Goal: Book appointment/travel/reservation

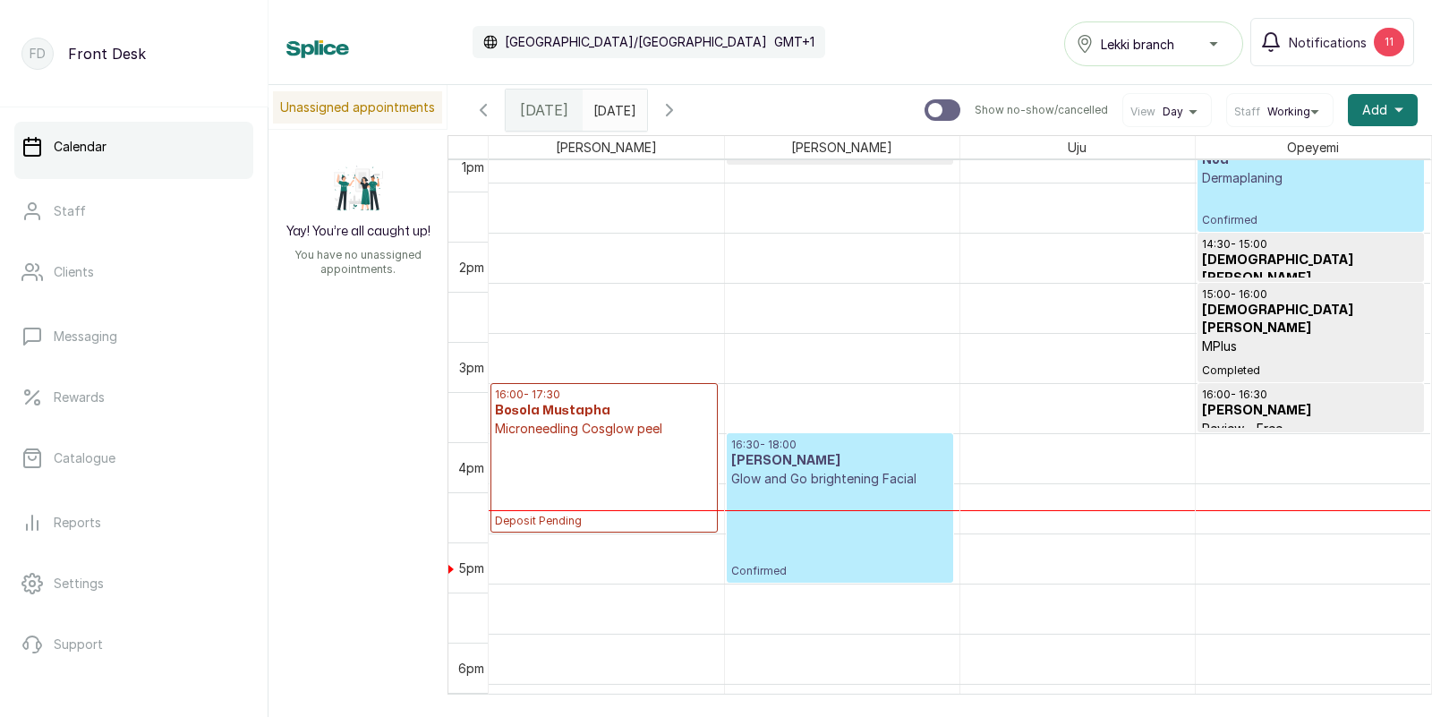
scroll to position [1381, 0]
click at [680, 109] on icon "button" at bounding box center [669, 109] width 21 height 21
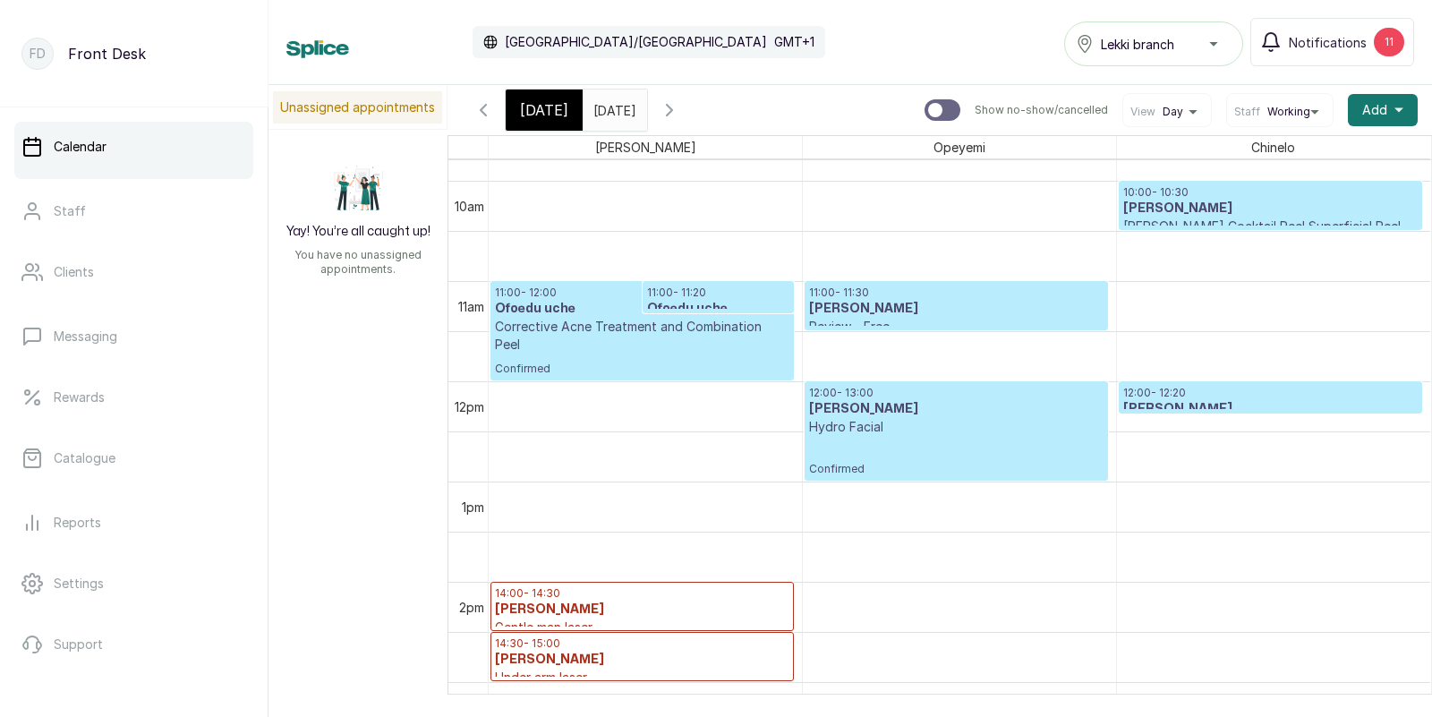
scroll to position [0, 0]
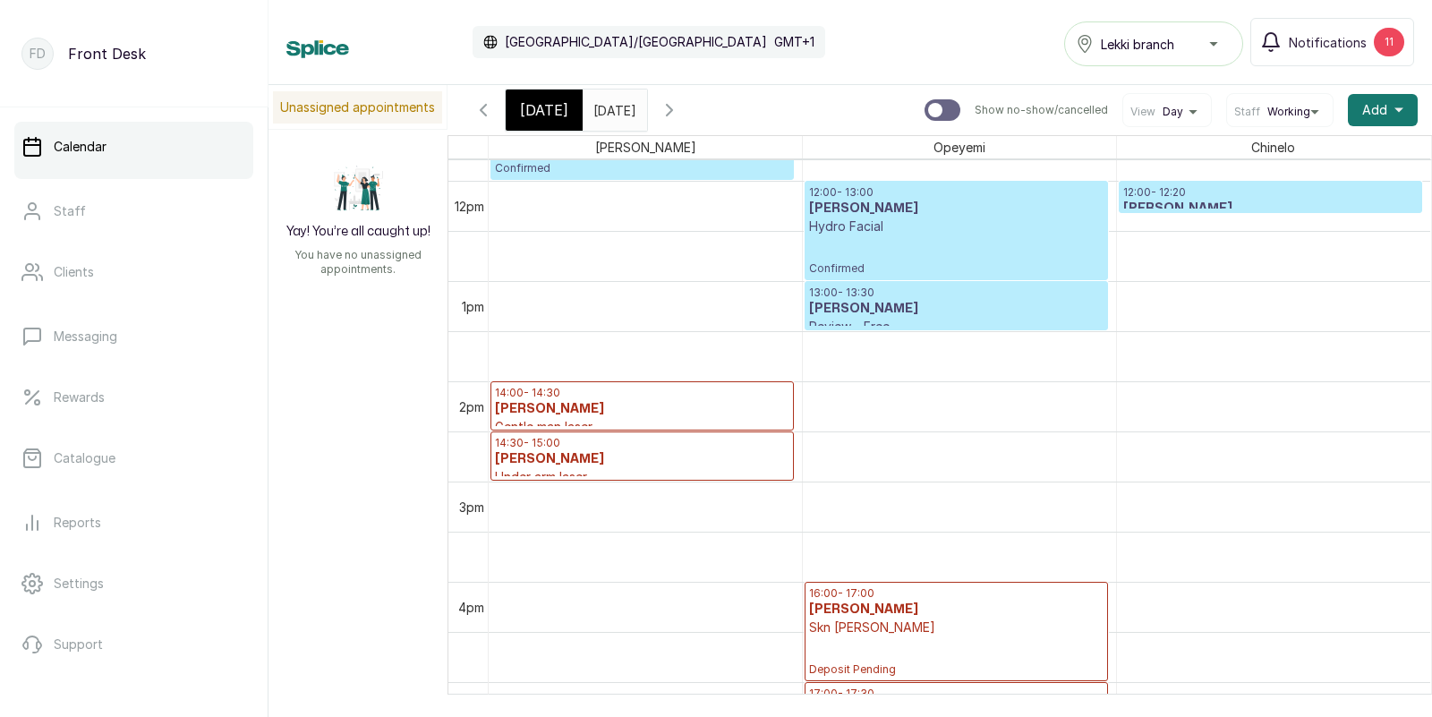
click at [612, 111] on input "text" at bounding box center [598, 105] width 29 height 30
type input "dd/MM/yyyy"
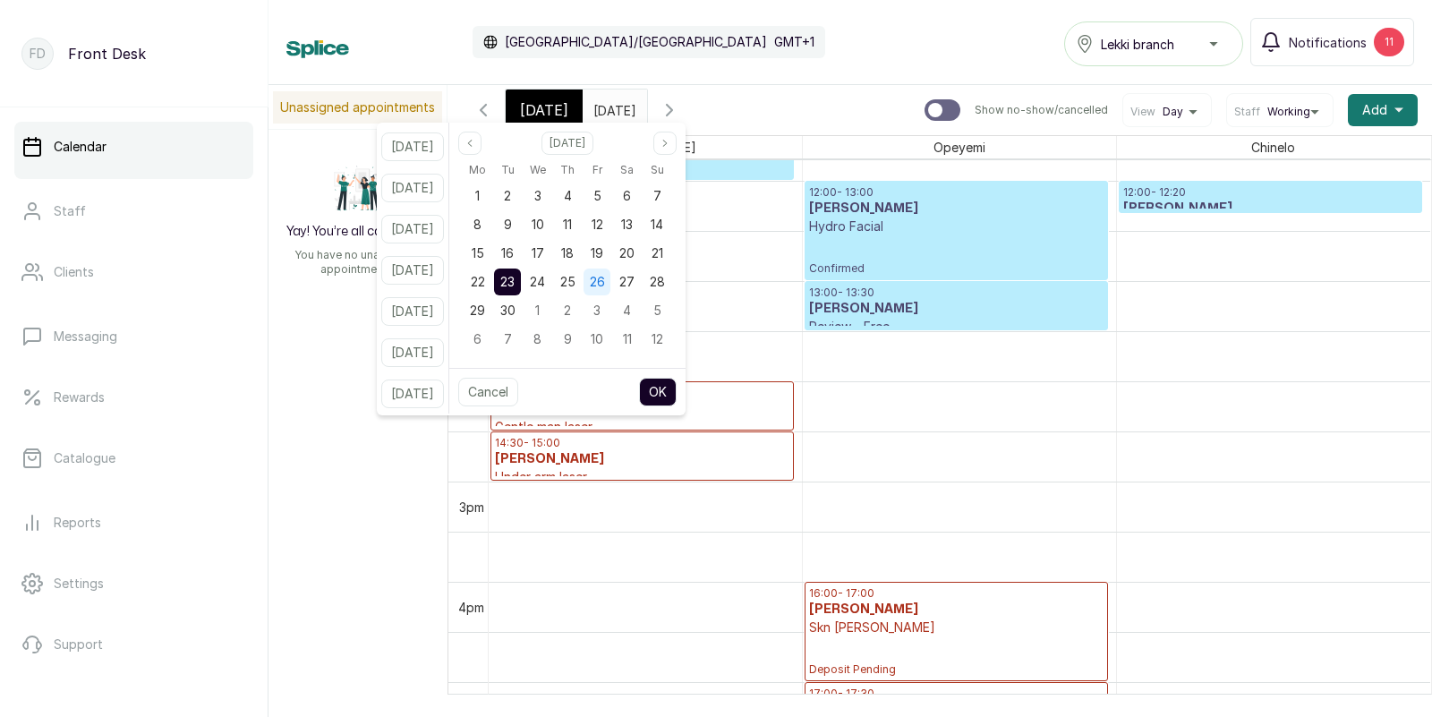
click at [605, 282] on span "26" at bounding box center [597, 281] width 15 height 15
click at [677, 391] on button "OK" at bounding box center [658, 392] width 38 height 29
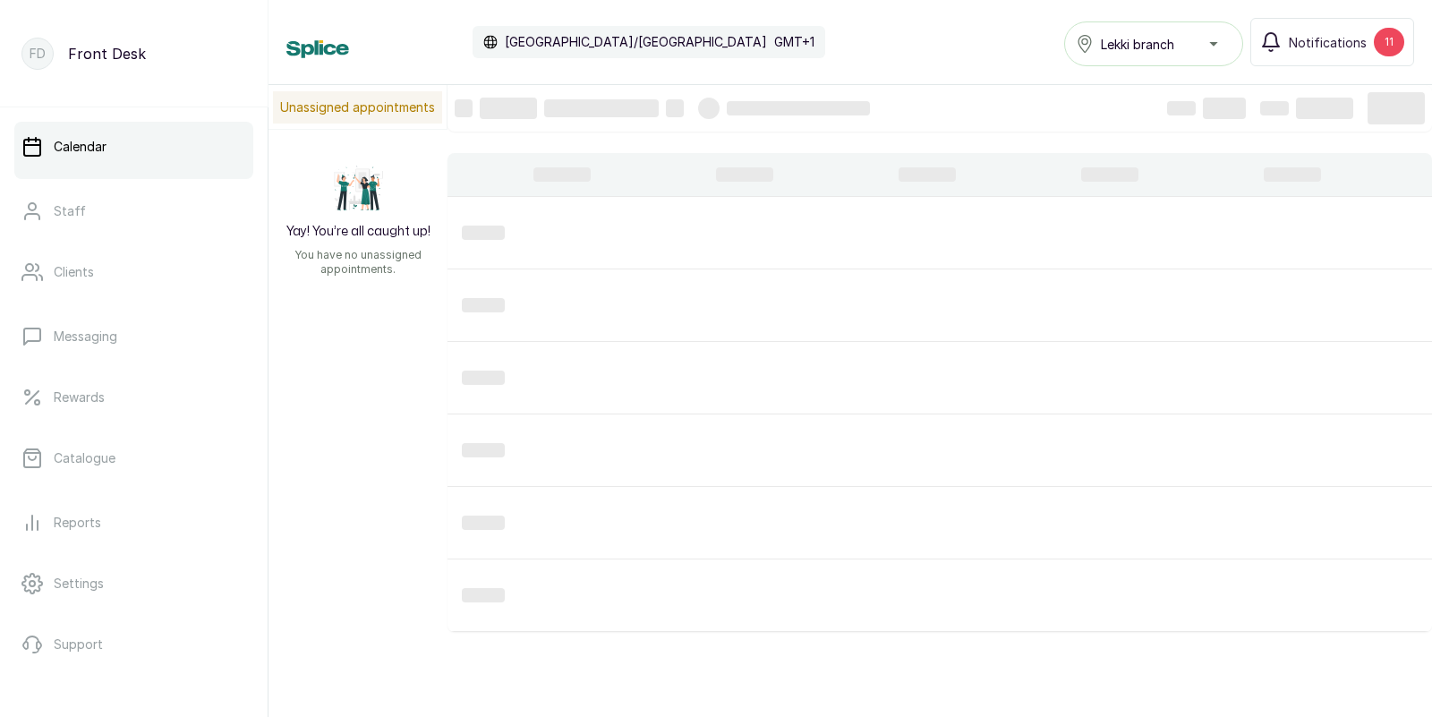
type input "[DATE]"
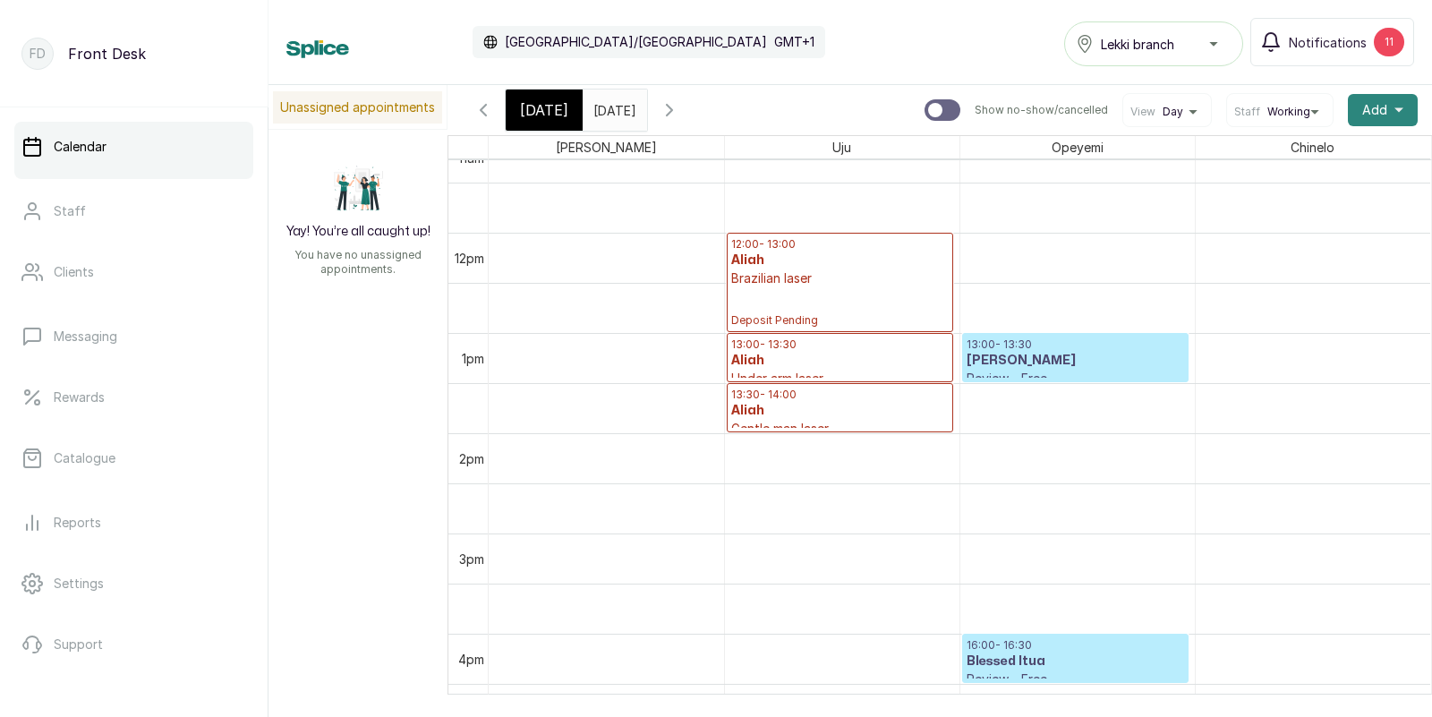
click at [1376, 107] on span "Add" at bounding box center [1374, 110] width 25 height 18
click at [1296, 158] on span "Add Appointment" at bounding box center [1318, 158] width 172 height 21
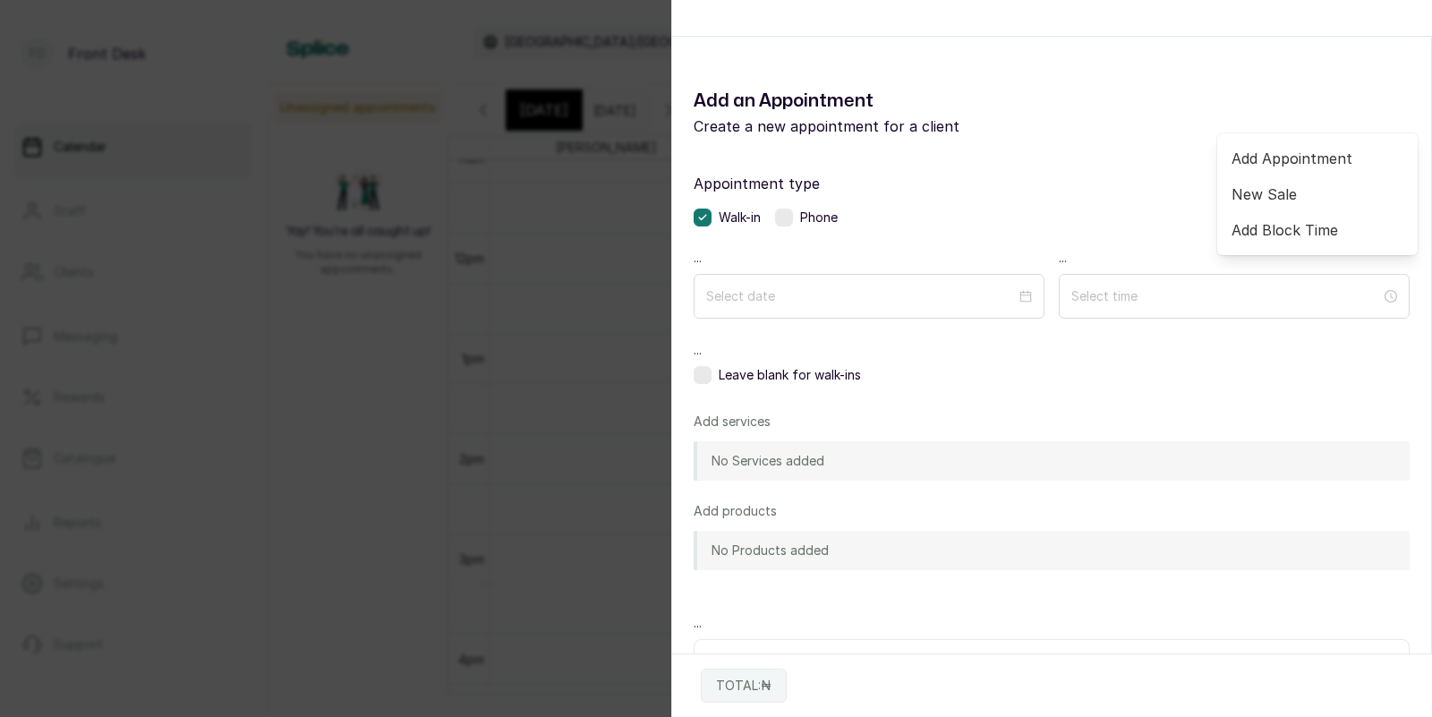
click at [1250, 157] on span "Add Appointment" at bounding box center [1318, 158] width 172 height 21
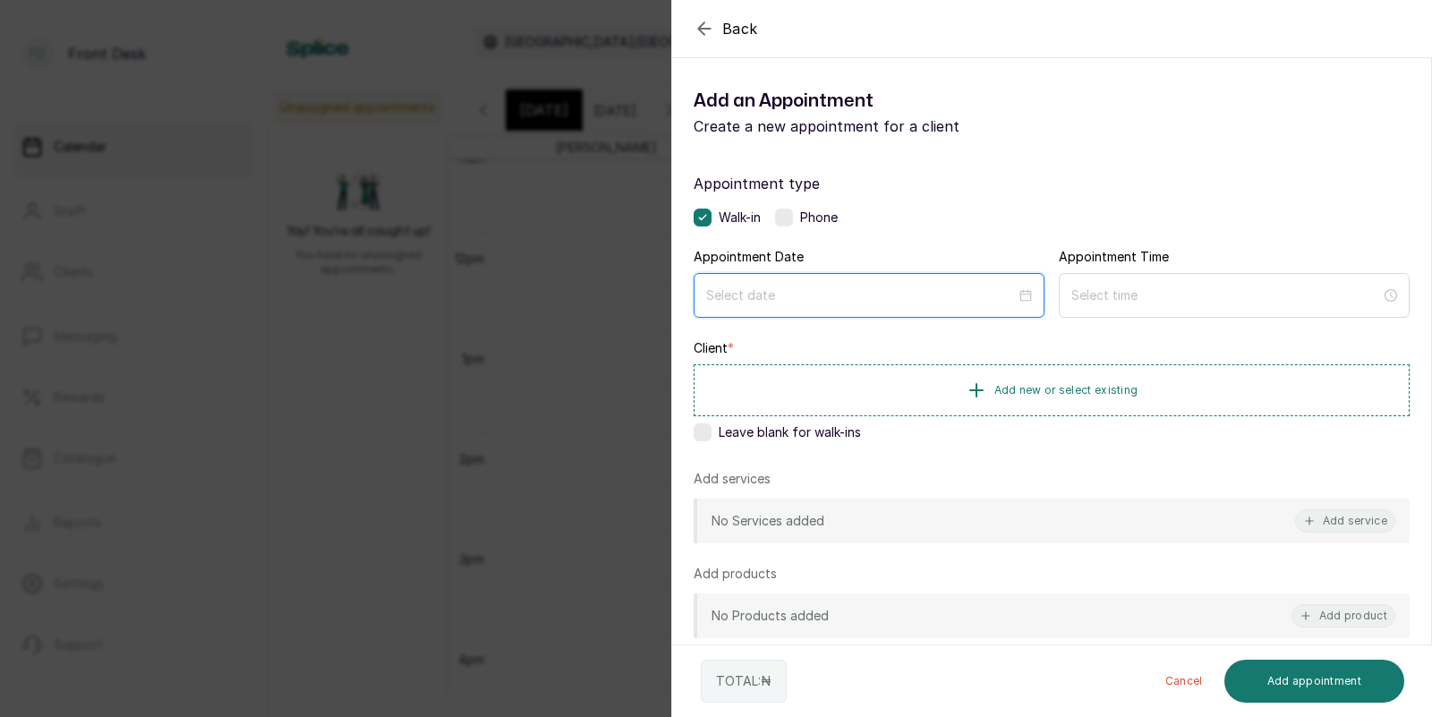
click at [798, 296] on input at bounding box center [861, 296] width 310 height 20
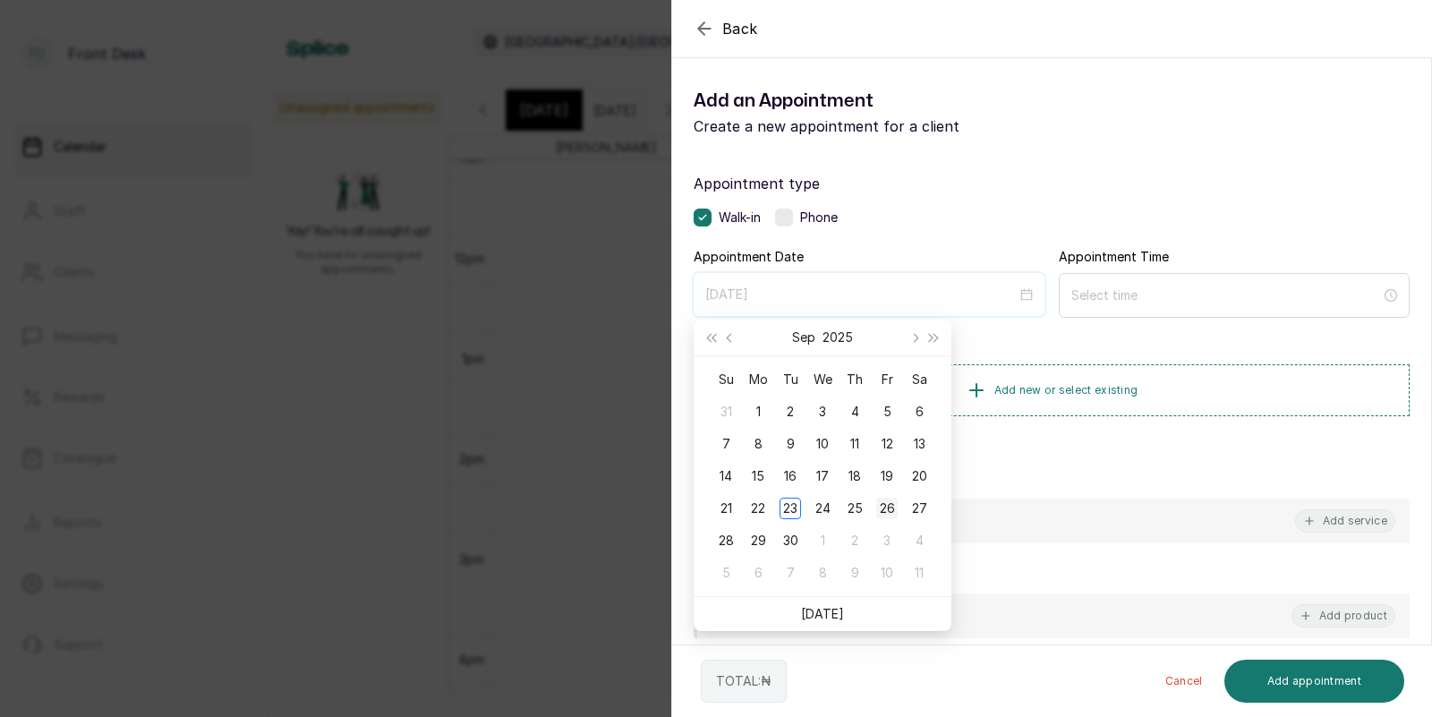
type input "[DATE]"
click at [883, 509] on div "26" at bounding box center [886, 508] width 21 height 21
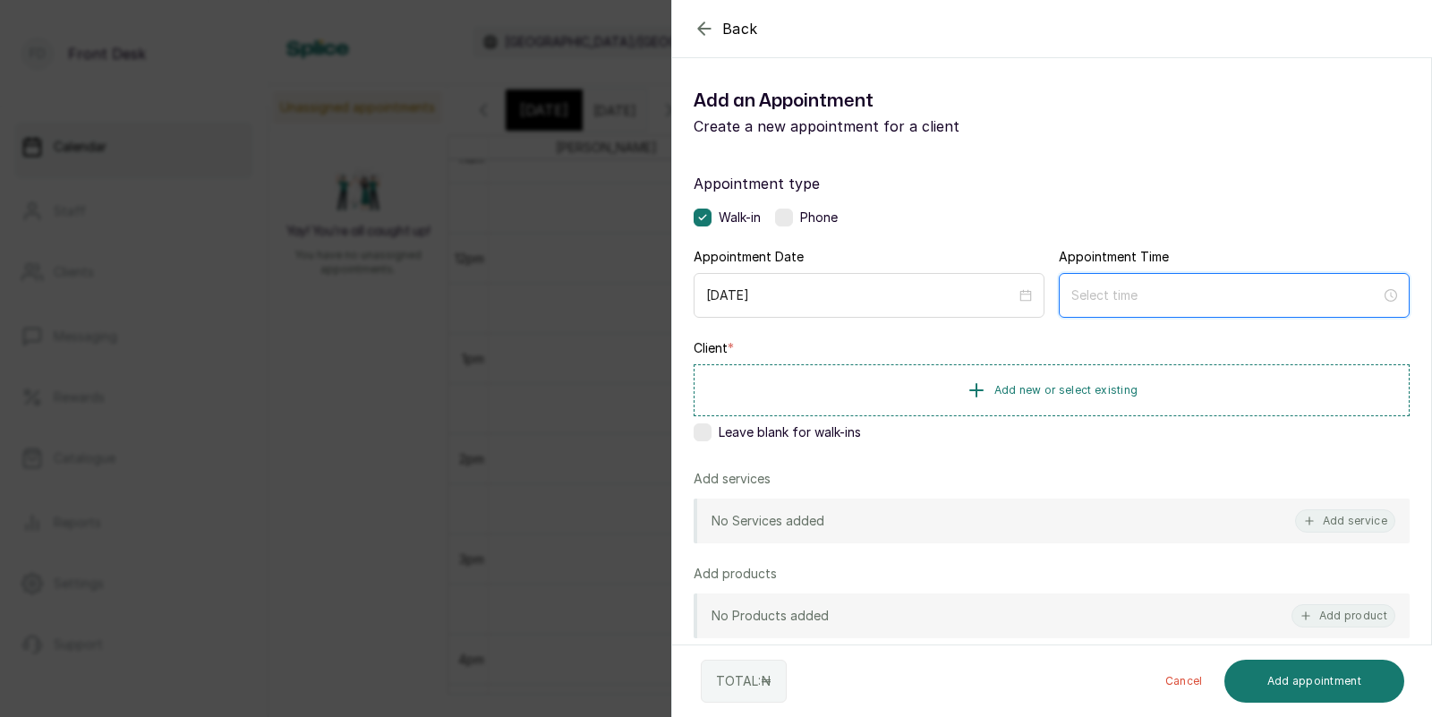
click at [1134, 303] on input at bounding box center [1226, 296] width 310 height 20
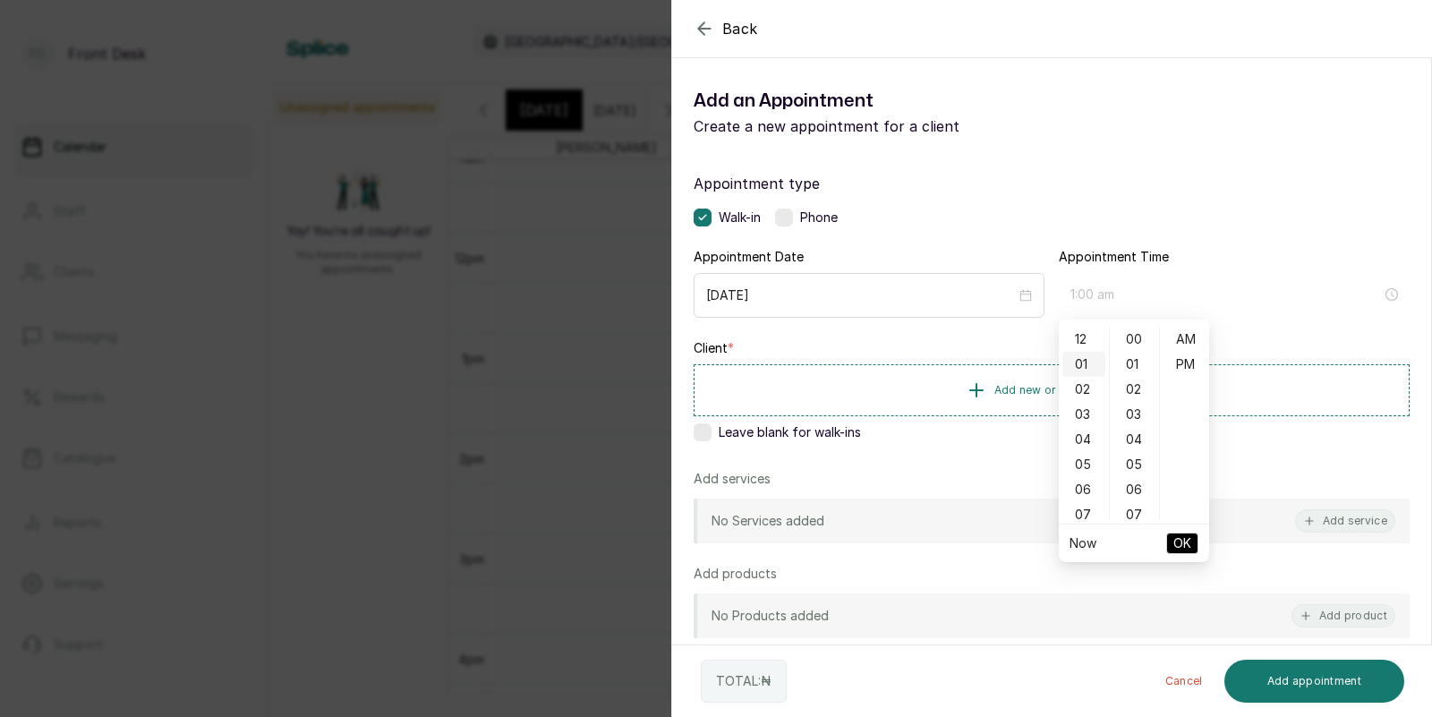
click at [1084, 361] on div "01" at bounding box center [1083, 364] width 43 height 25
click at [1133, 445] on div "30" at bounding box center [1135, 448] width 43 height 25
type input "1:30 pm"
click at [1180, 365] on div "PM" at bounding box center [1185, 364] width 43 height 25
click at [1181, 544] on span "OK" at bounding box center [1182, 543] width 18 height 34
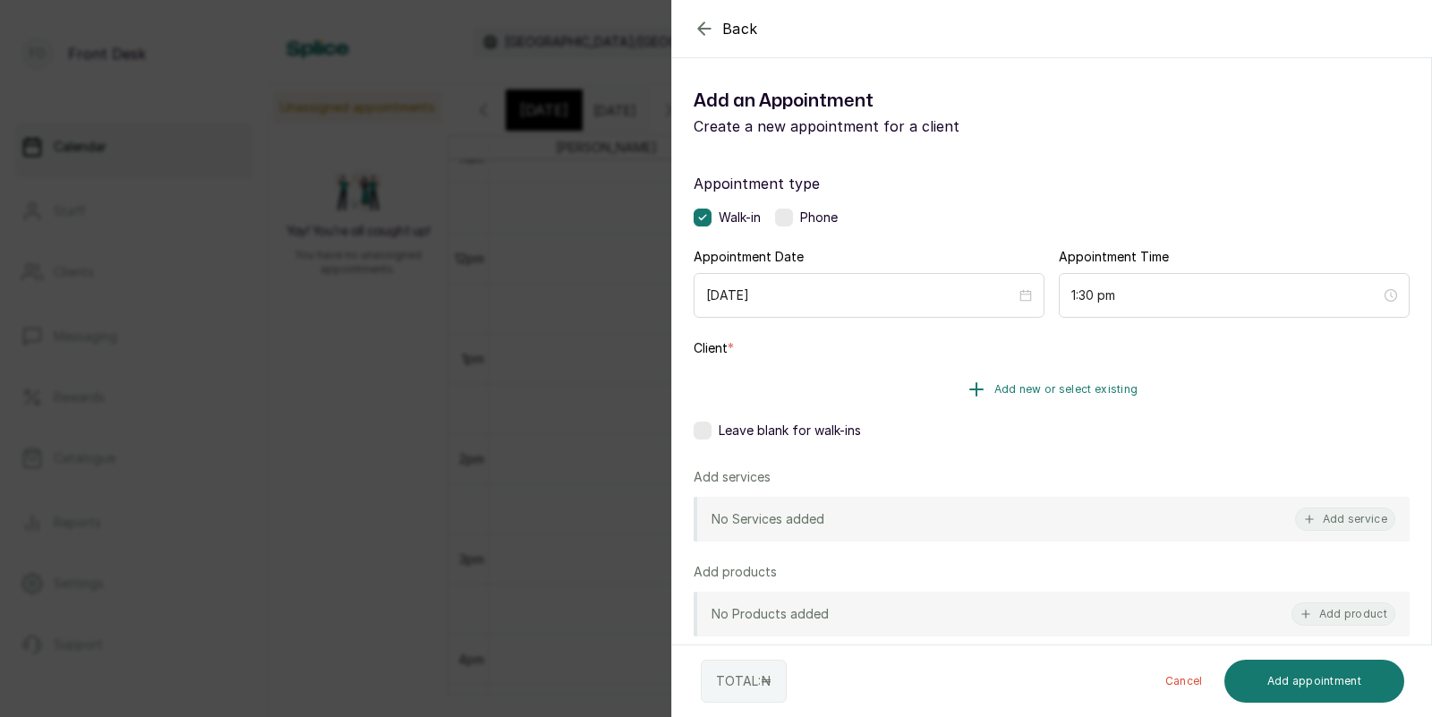
click at [1023, 392] on span "Add new or select existing" at bounding box center [1066, 389] width 144 height 14
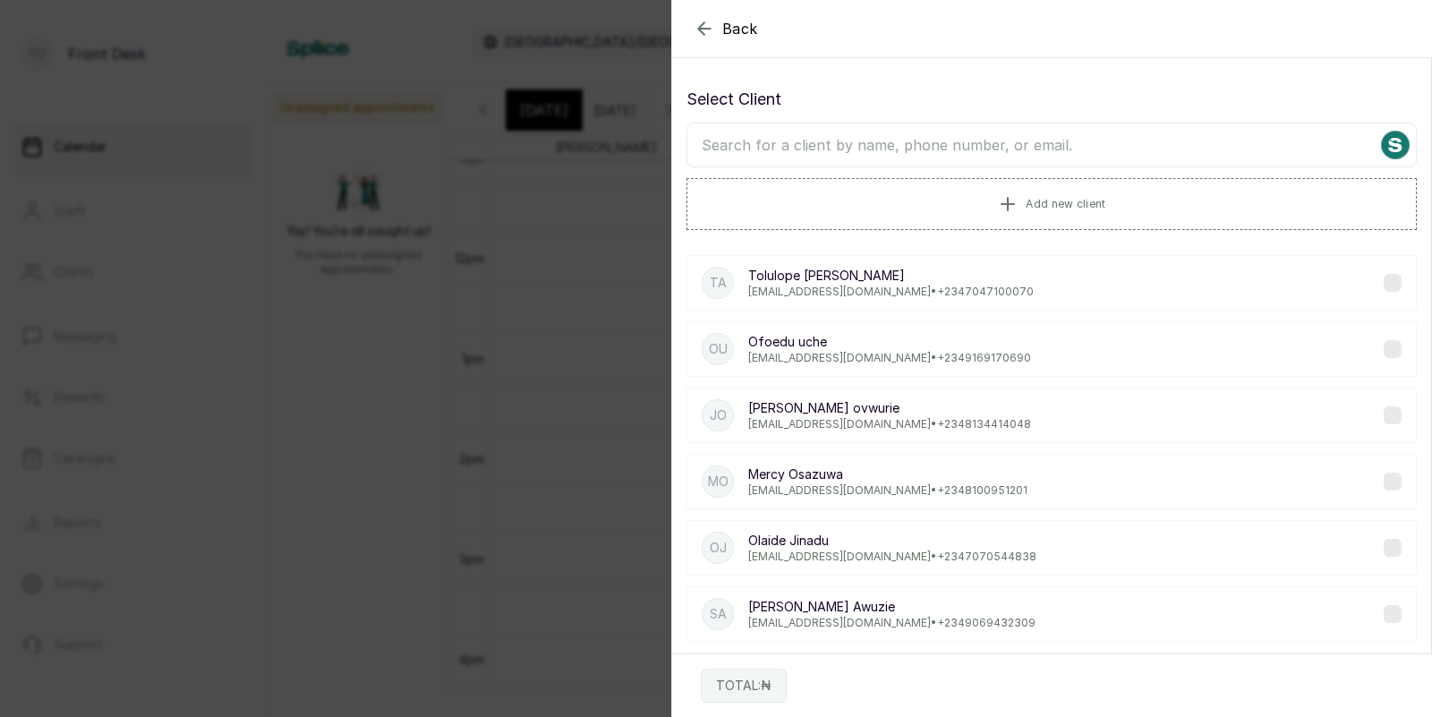
click at [1003, 149] on input "text" at bounding box center [1052, 145] width 730 height 45
type input "bella"
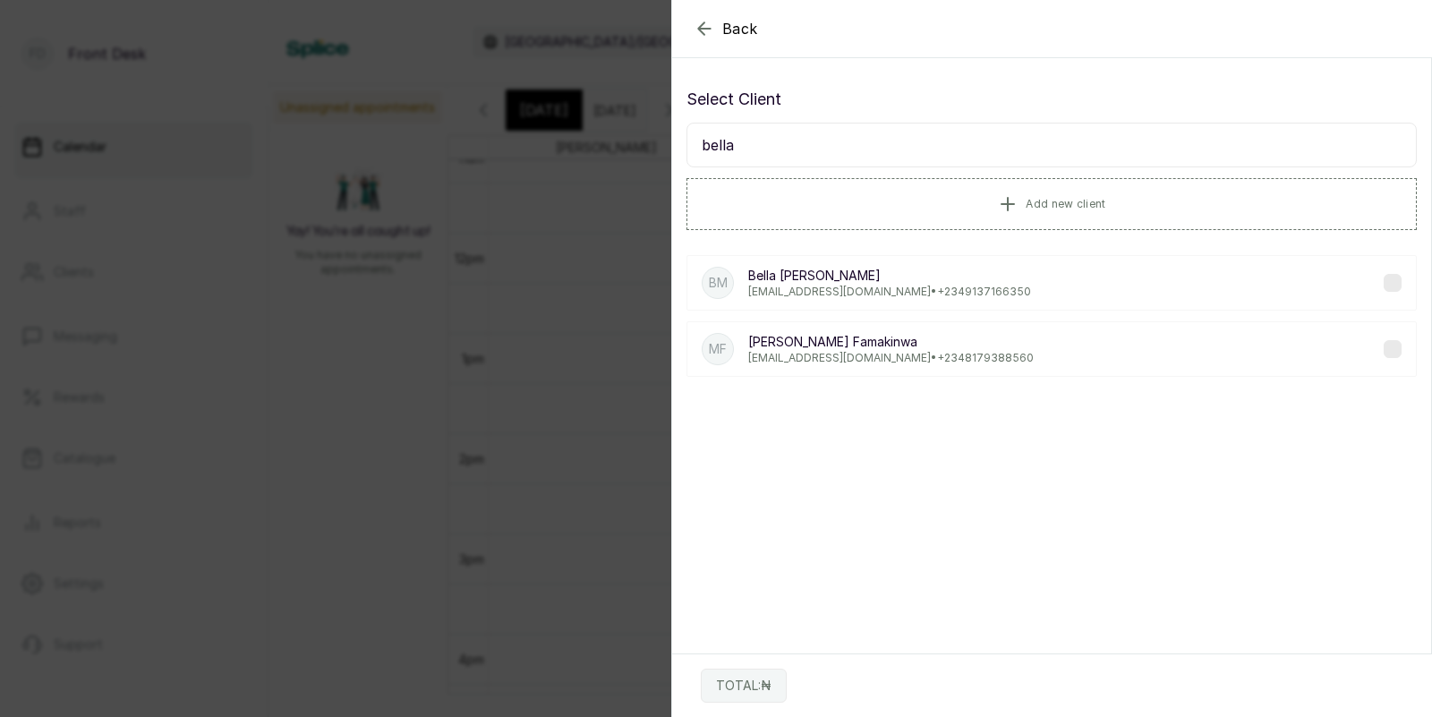
click at [811, 286] on p "[EMAIL_ADDRESS][DOMAIN_NAME] • [PHONE_NUMBER]" at bounding box center [889, 292] width 283 height 14
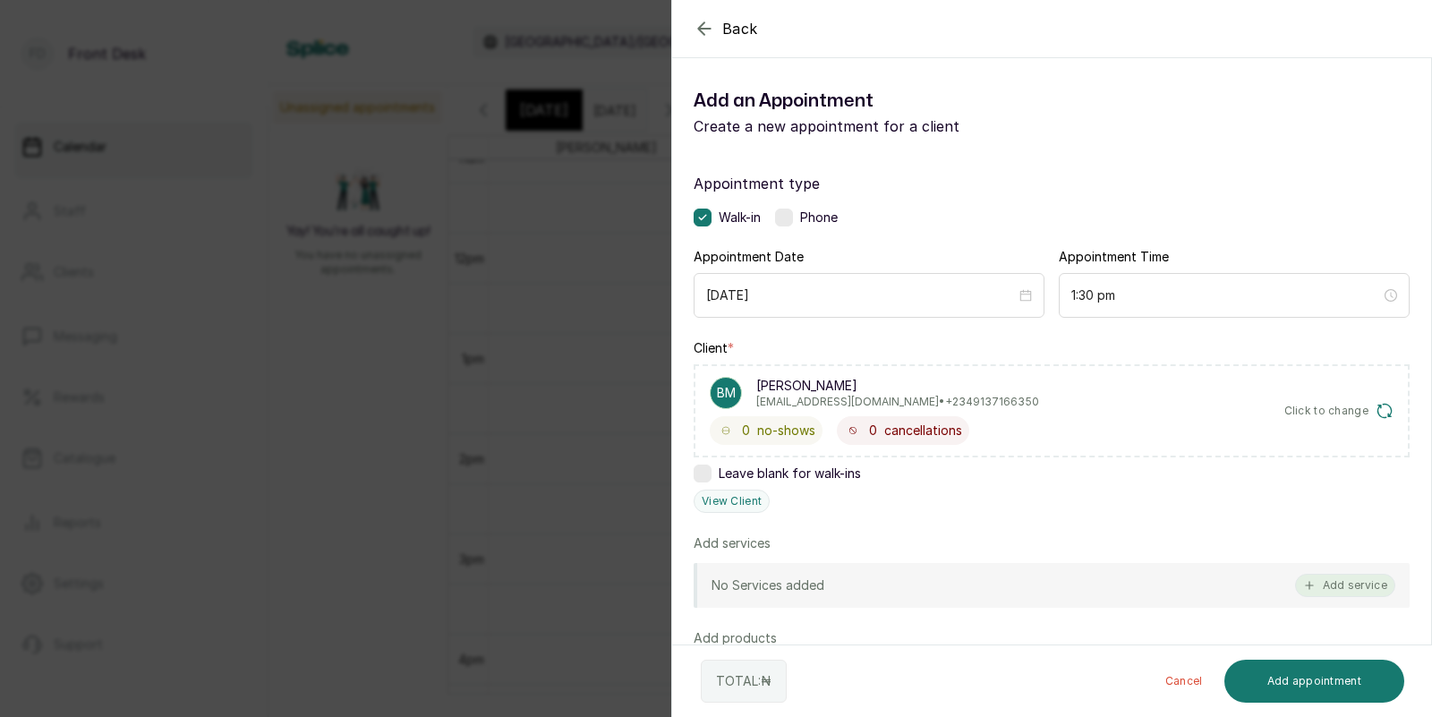
click at [1353, 582] on button "Add service" at bounding box center [1345, 585] width 100 height 23
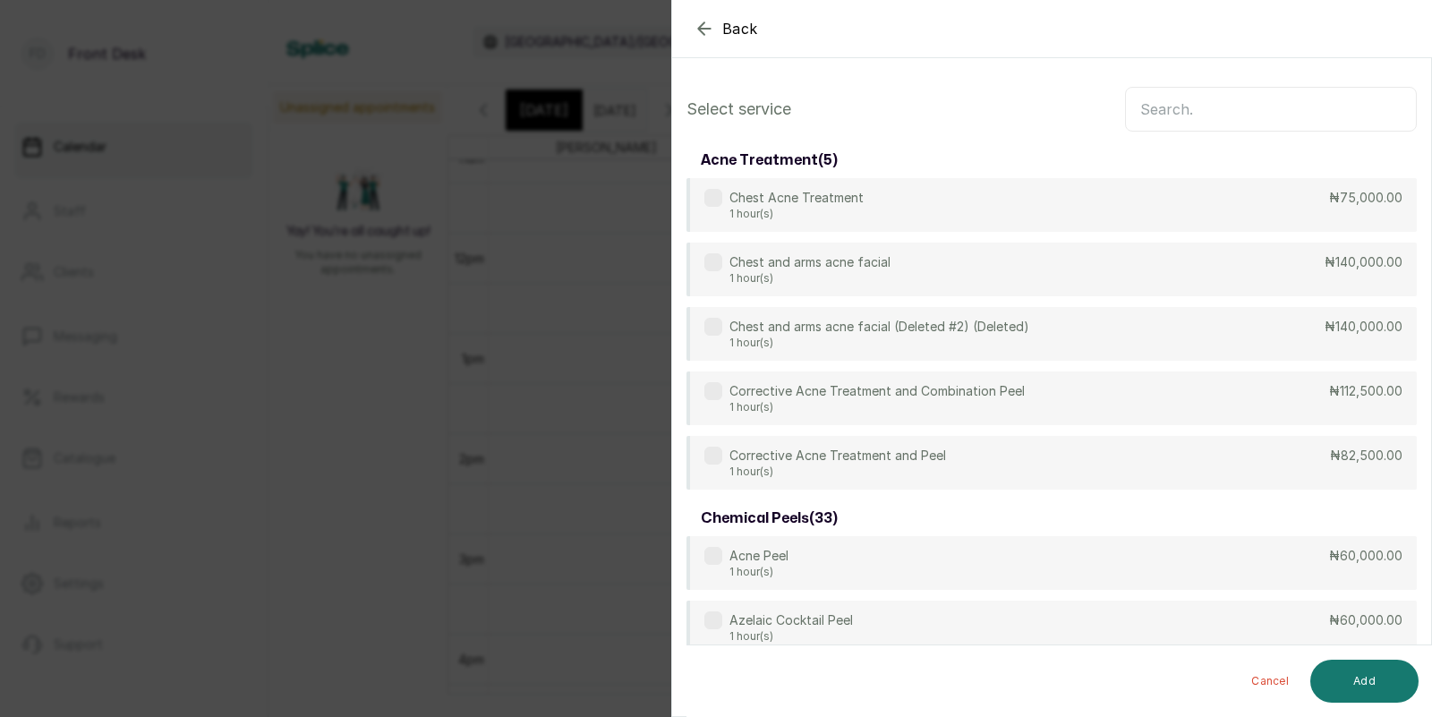
click at [1188, 113] on input "text" at bounding box center [1271, 109] width 292 height 45
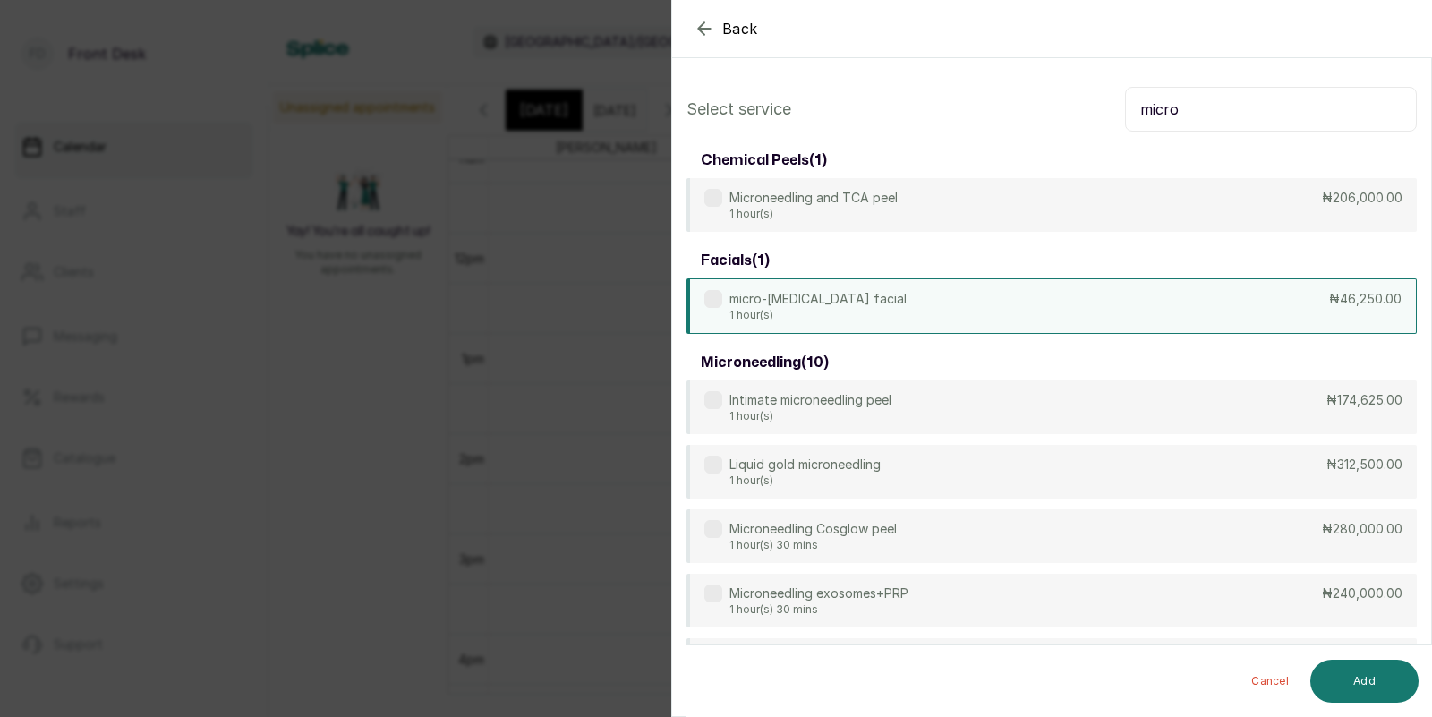
type input "micro"
click at [881, 300] on p "micro-[MEDICAL_DATA] facial" at bounding box center [818, 299] width 177 height 18
click at [1364, 678] on button "Add" at bounding box center [1364, 681] width 108 height 43
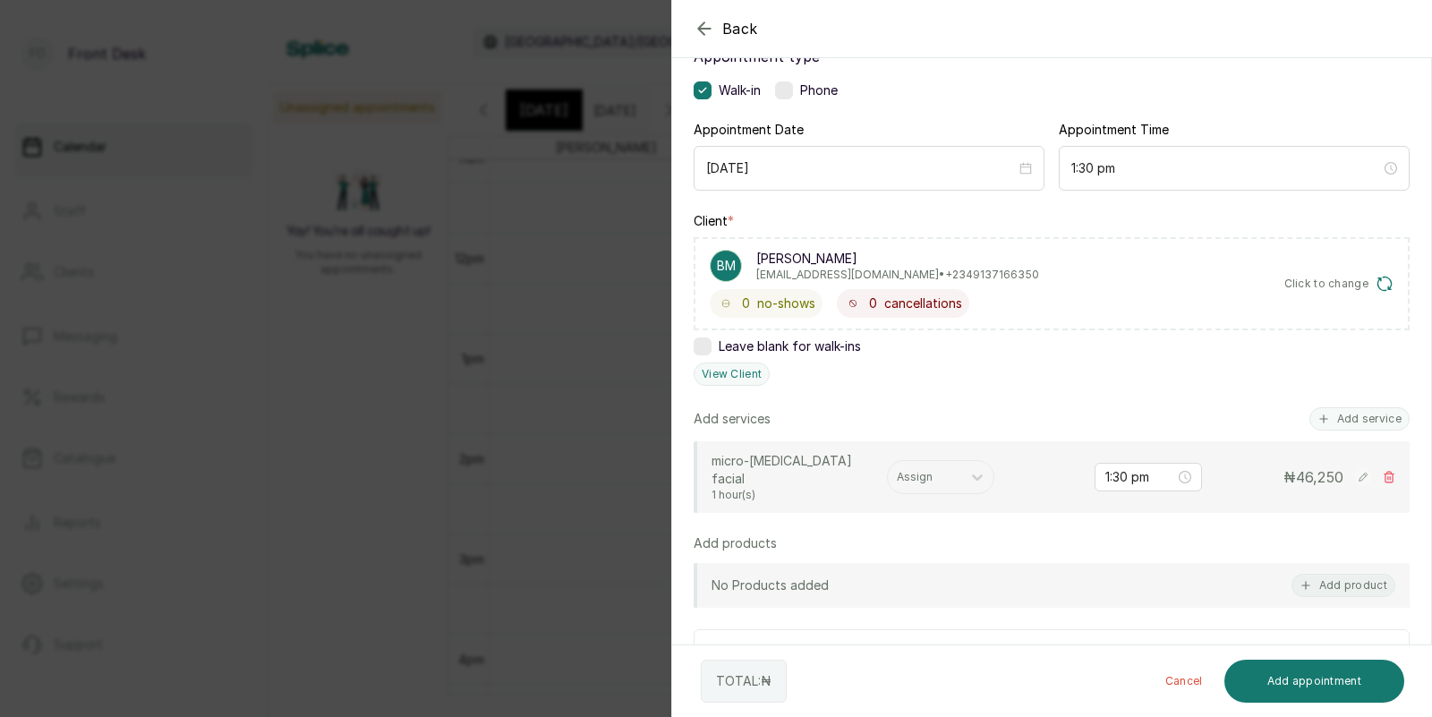
scroll to position [157, 0]
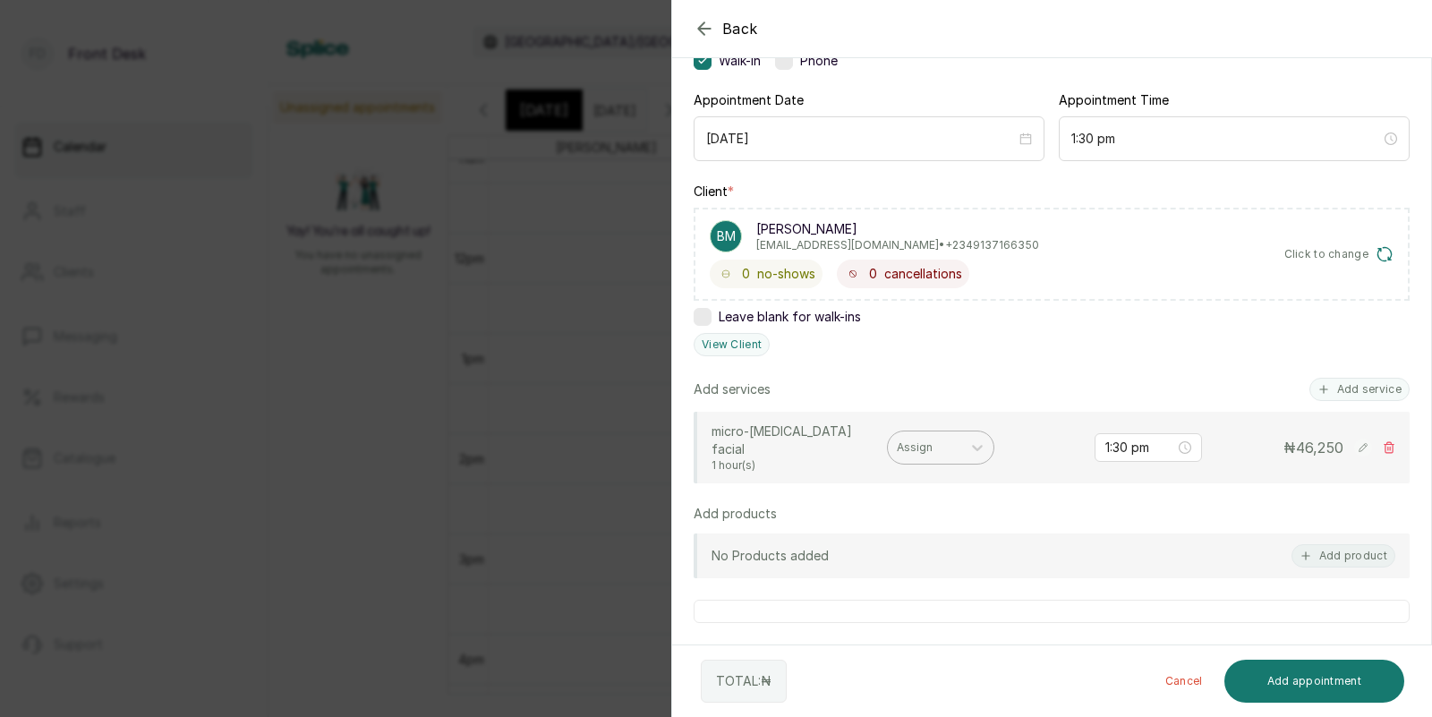
click at [922, 440] on div at bounding box center [924, 447] width 55 height 16
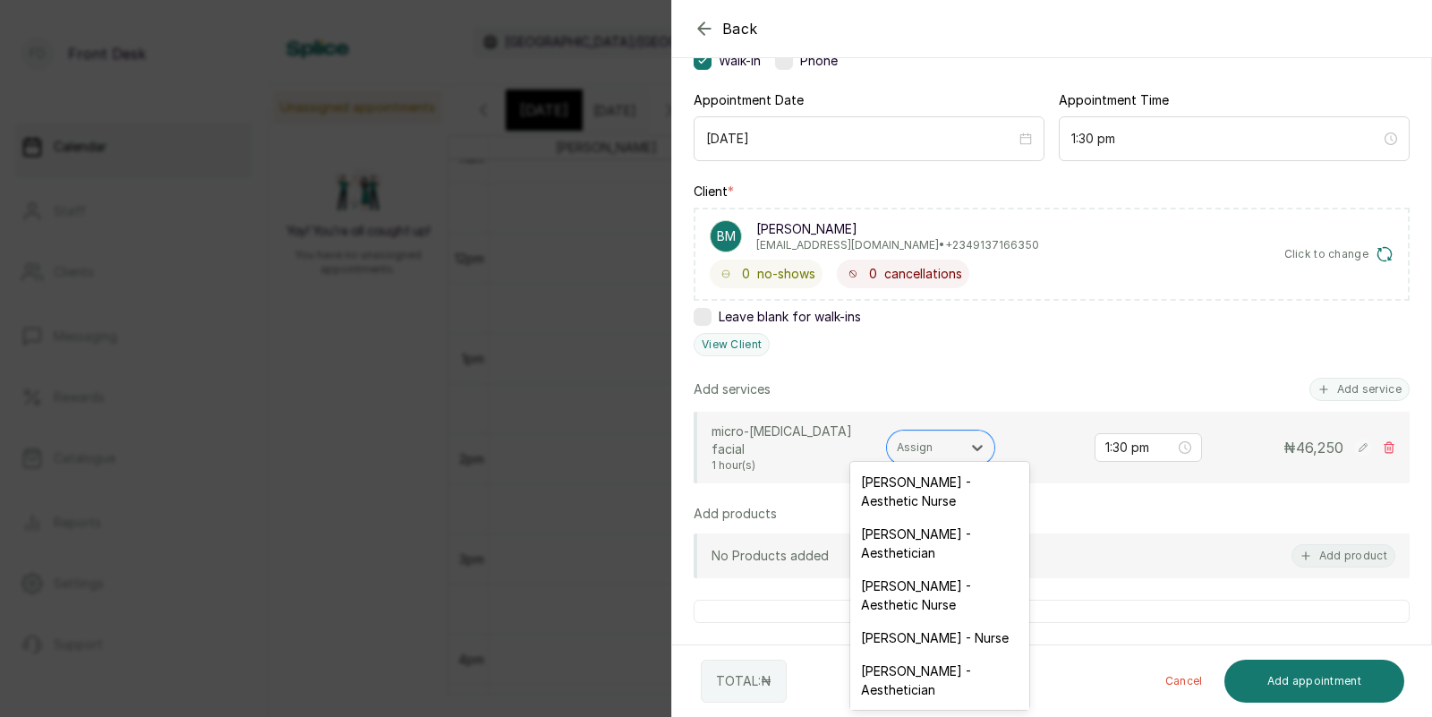
scroll to position [118, 0]
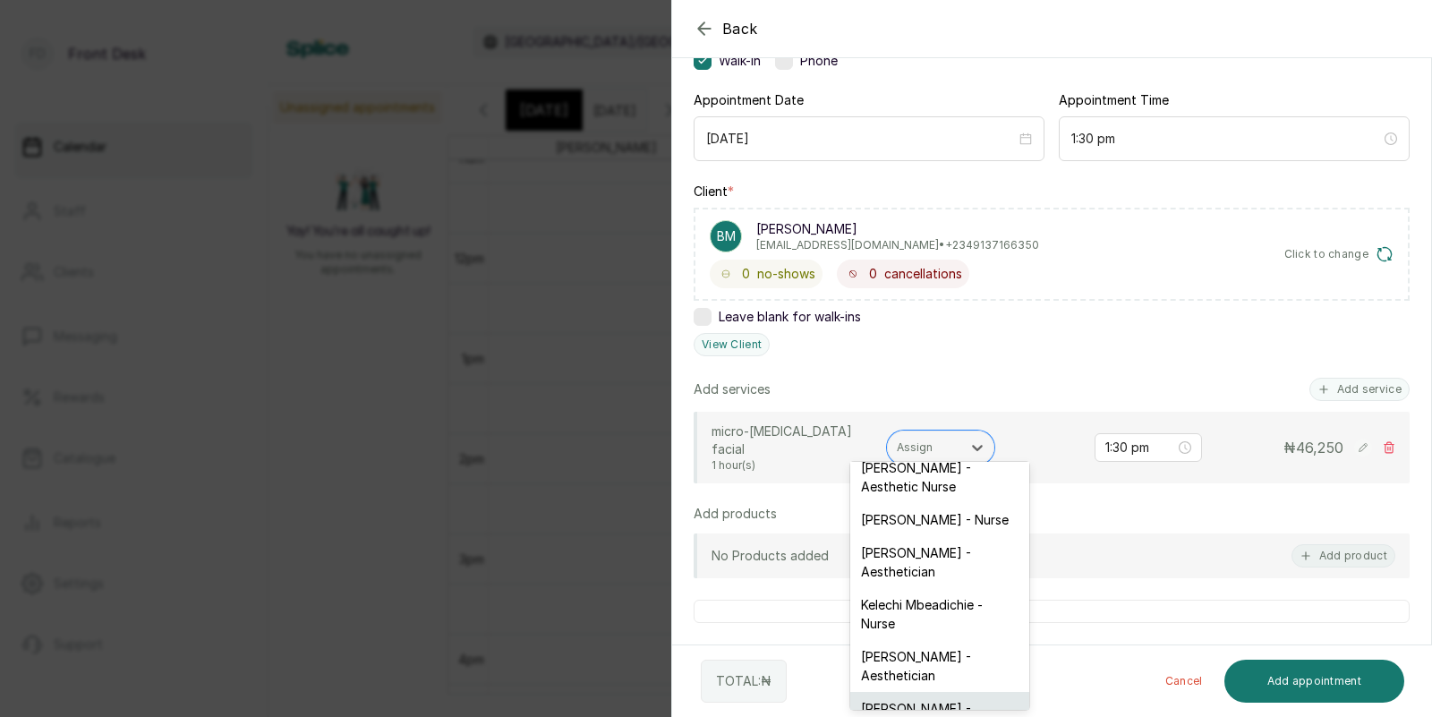
click at [924, 692] on div "[PERSON_NAME] - Aesthetician" at bounding box center [939, 718] width 179 height 52
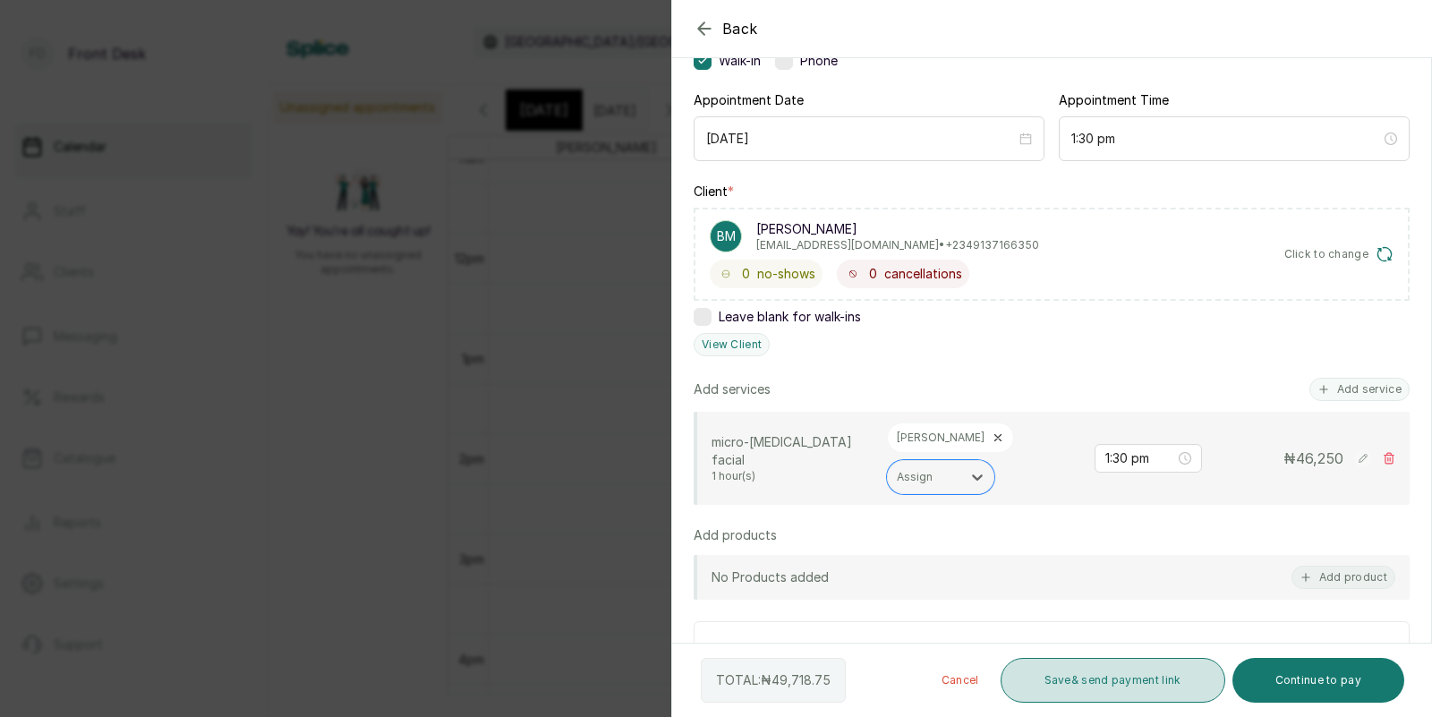
click at [1105, 675] on button "Save & send payment link" at bounding box center [1113, 680] width 225 height 45
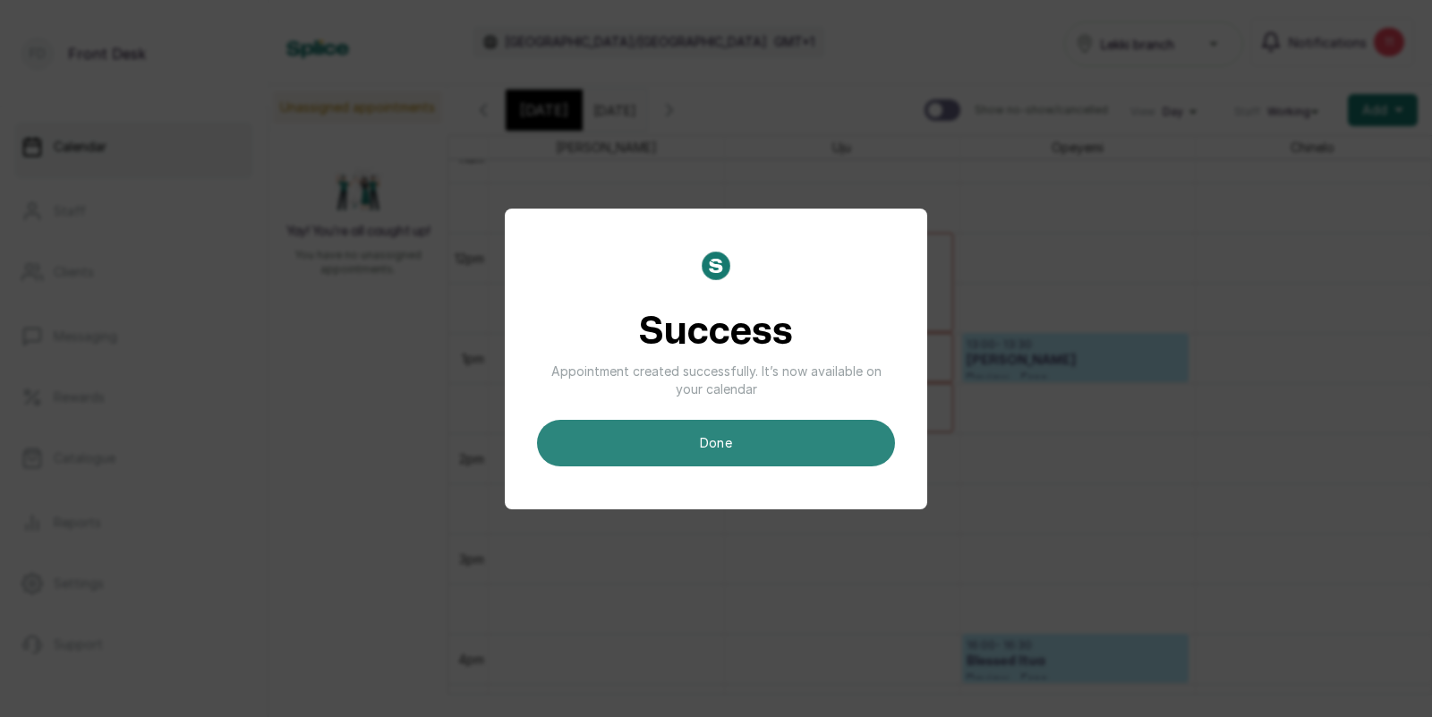
click at [730, 443] on button "done" at bounding box center [716, 443] width 358 height 47
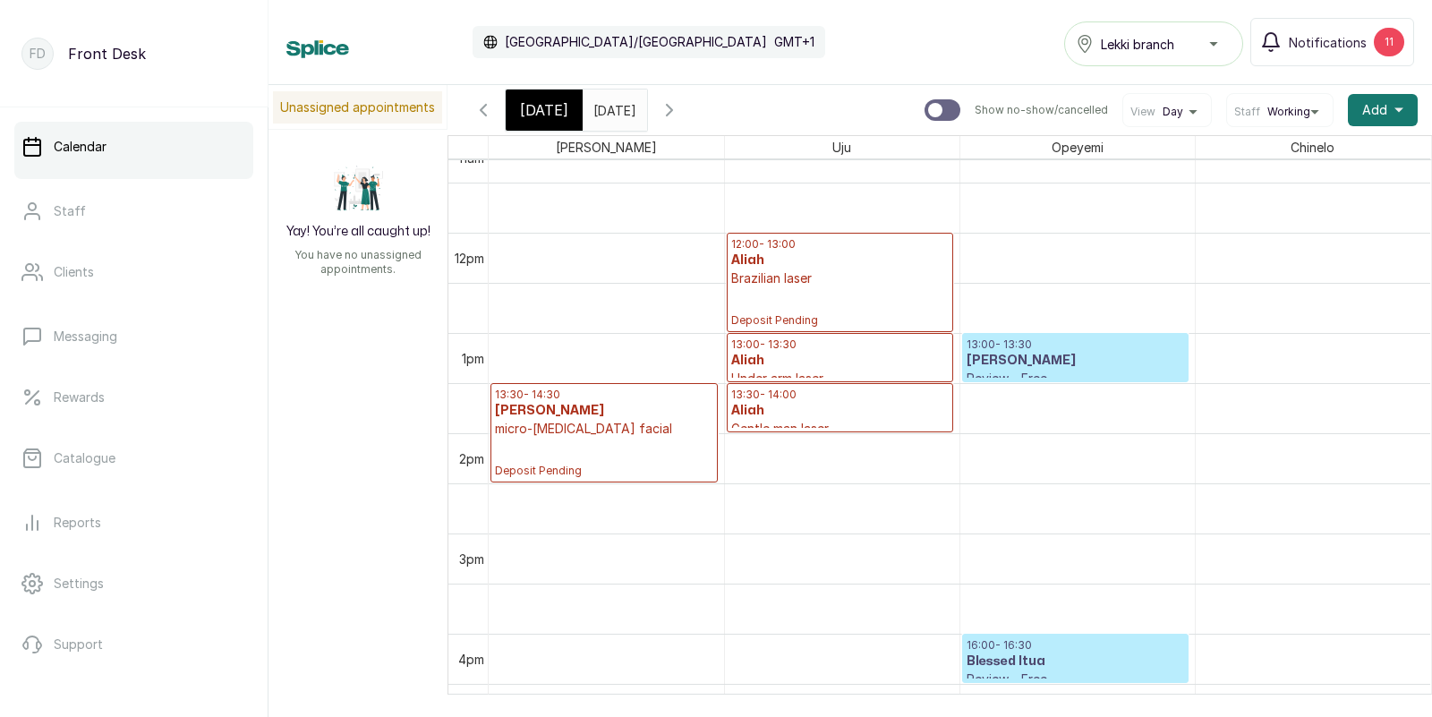
click at [527, 104] on span "[DATE]" at bounding box center [544, 109] width 48 height 21
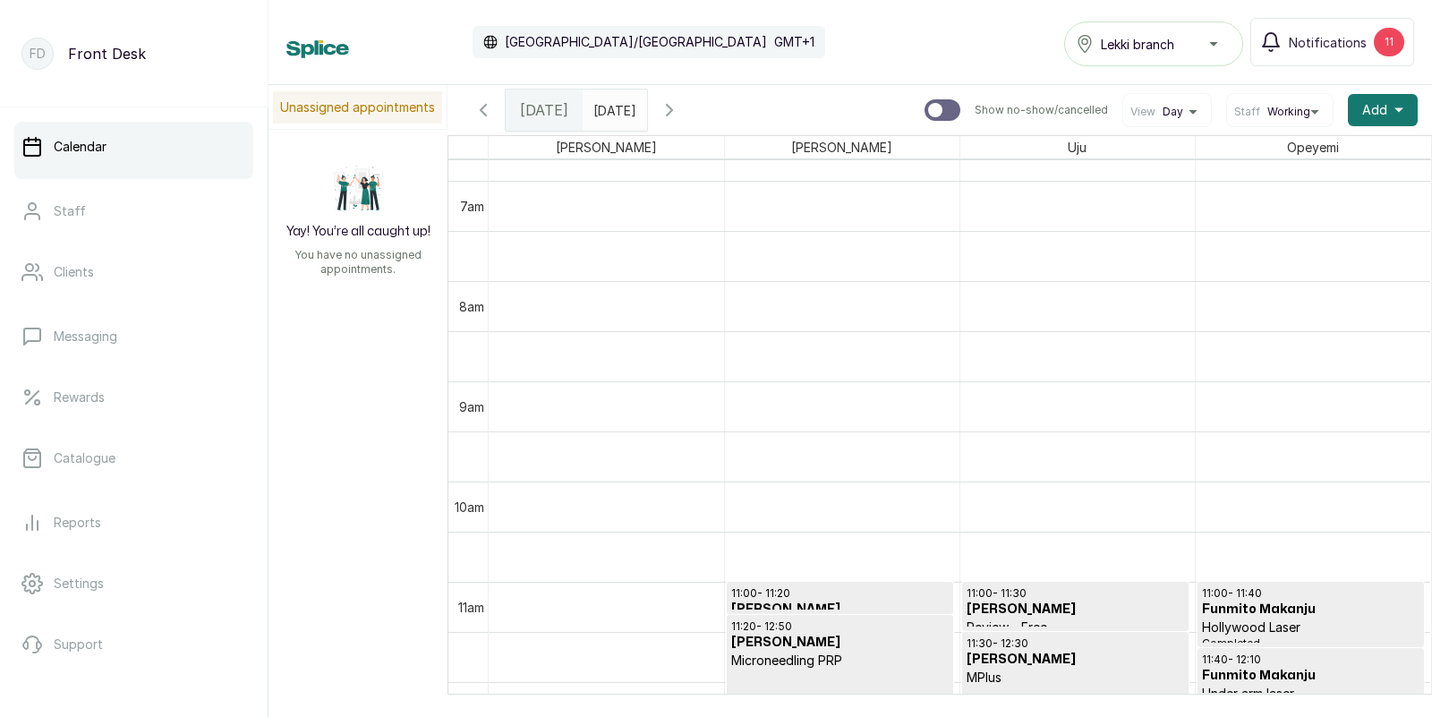
scroll to position [1107, 0]
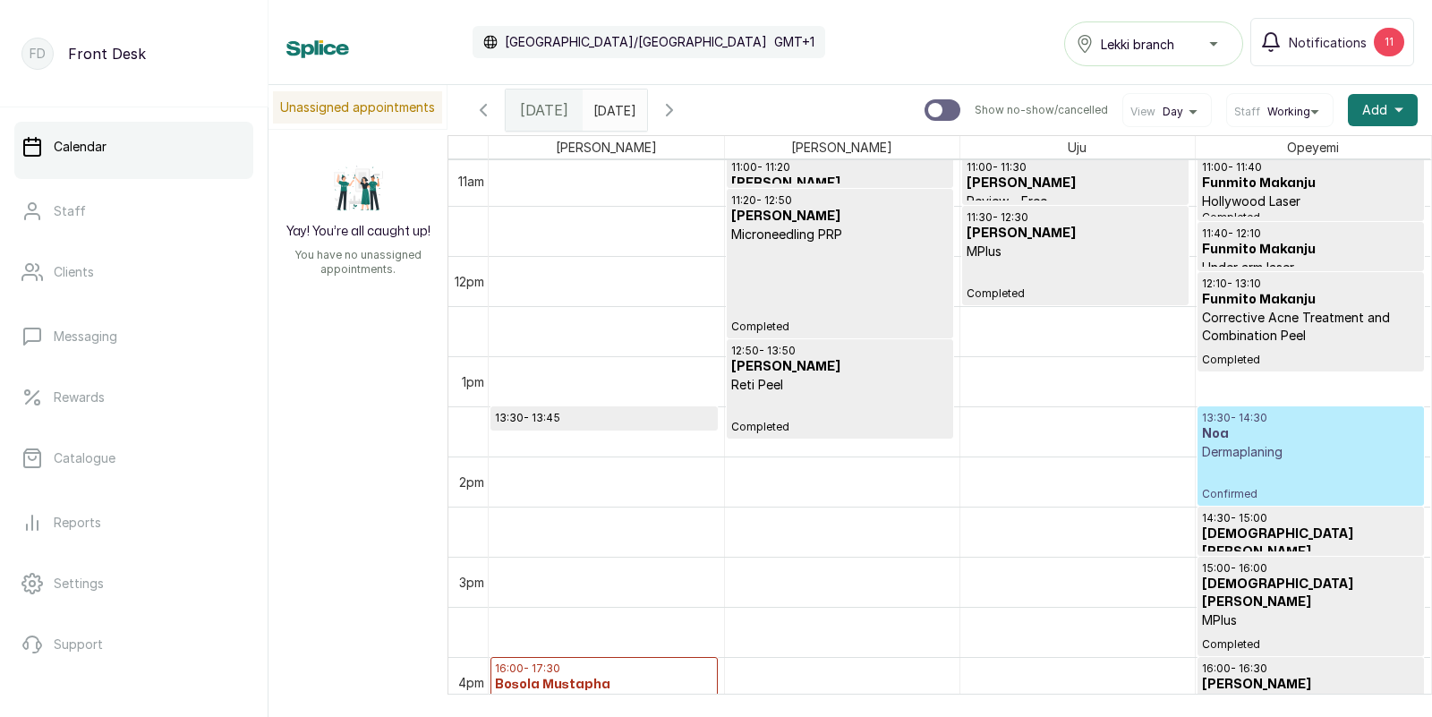
click at [680, 106] on icon "button" at bounding box center [669, 109] width 21 height 21
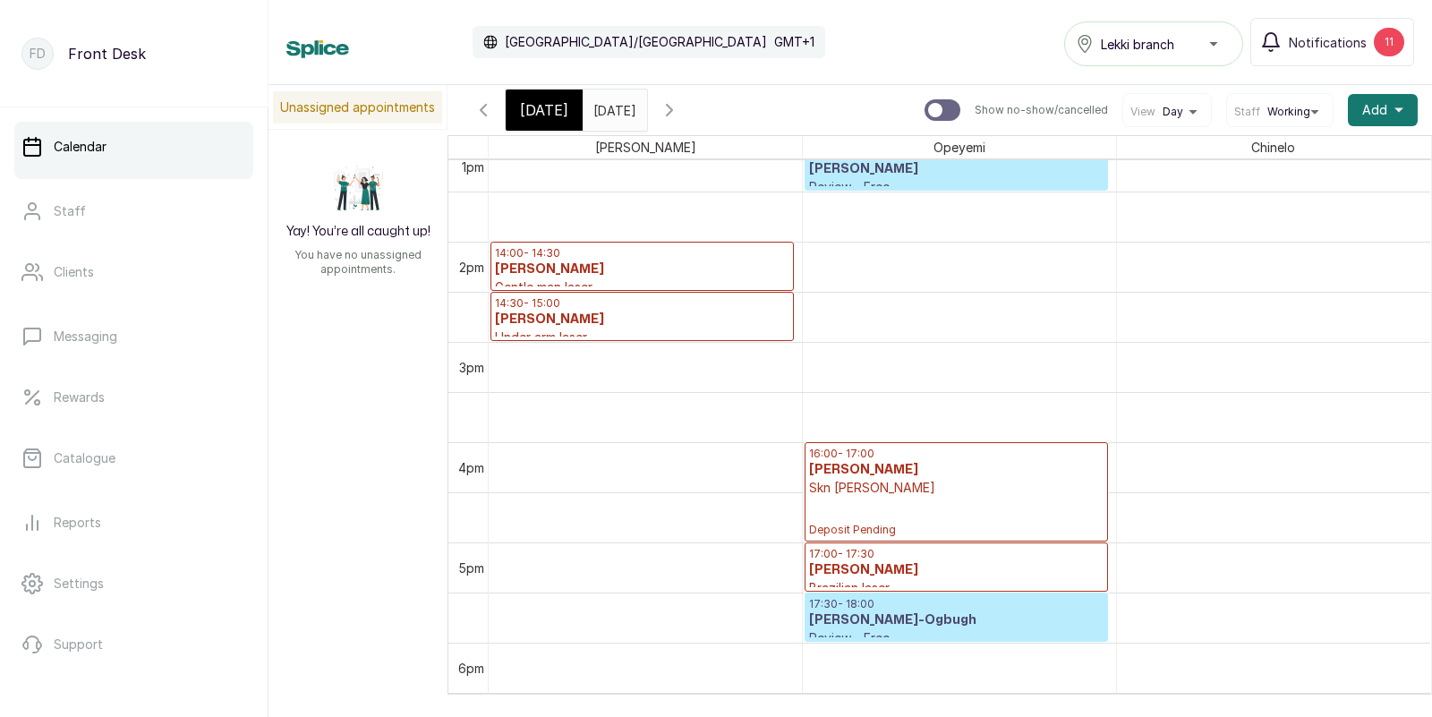
scroll to position [1331, 0]
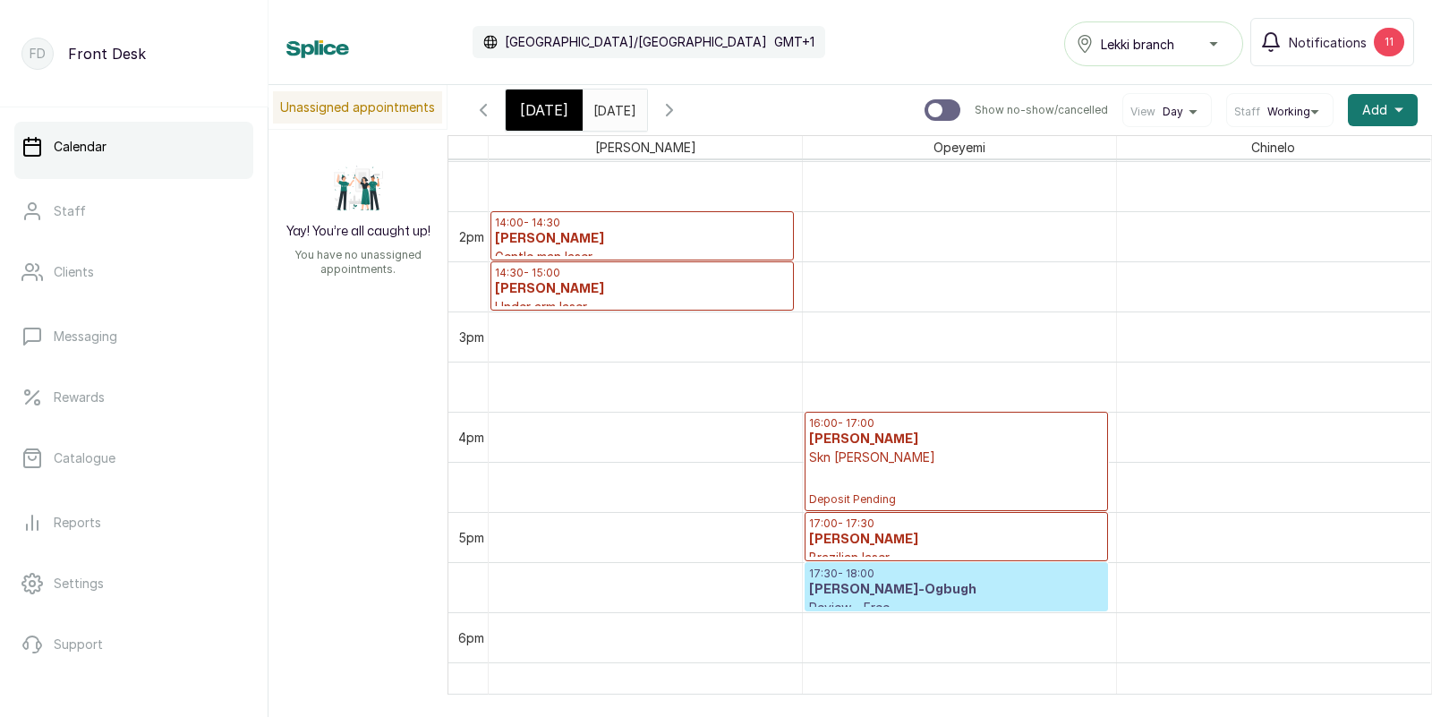
click at [908, 465] on p "Skn [PERSON_NAME]" at bounding box center [956, 457] width 294 height 18
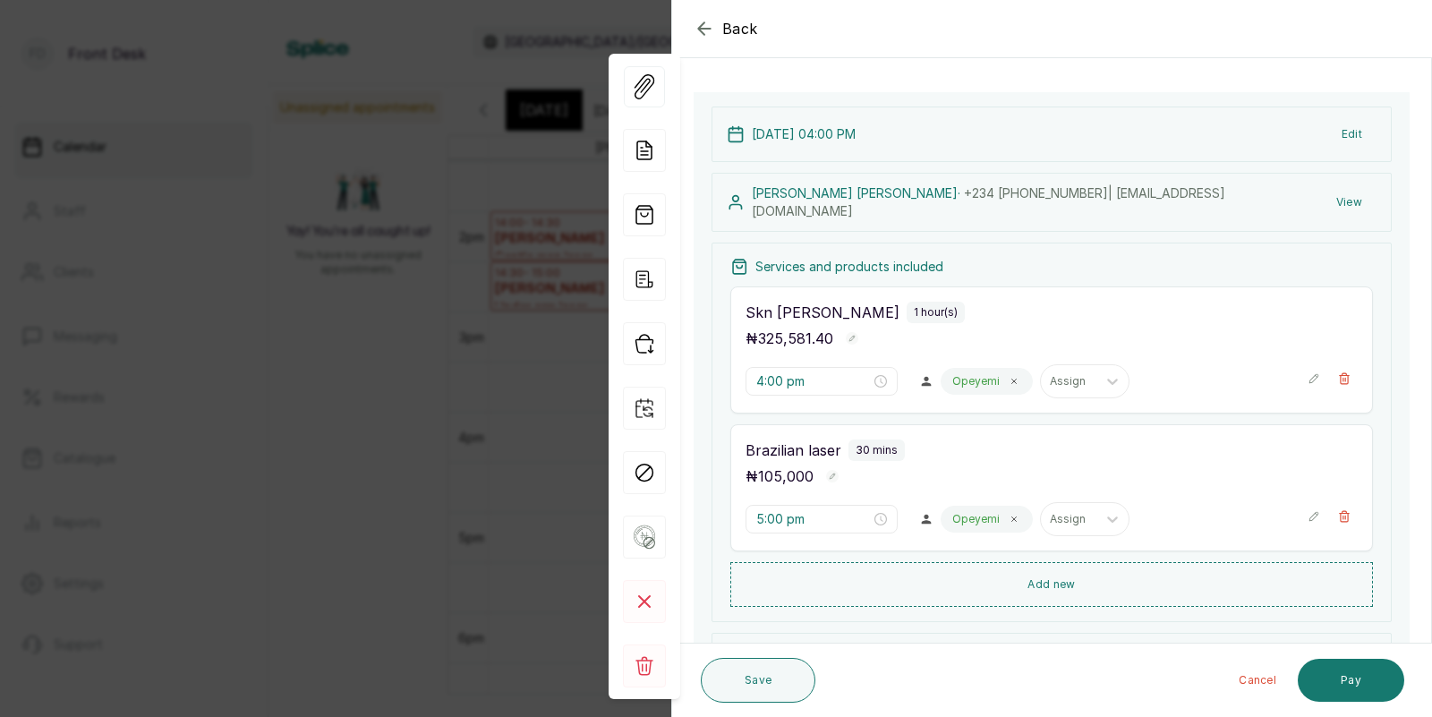
scroll to position [73, 0]
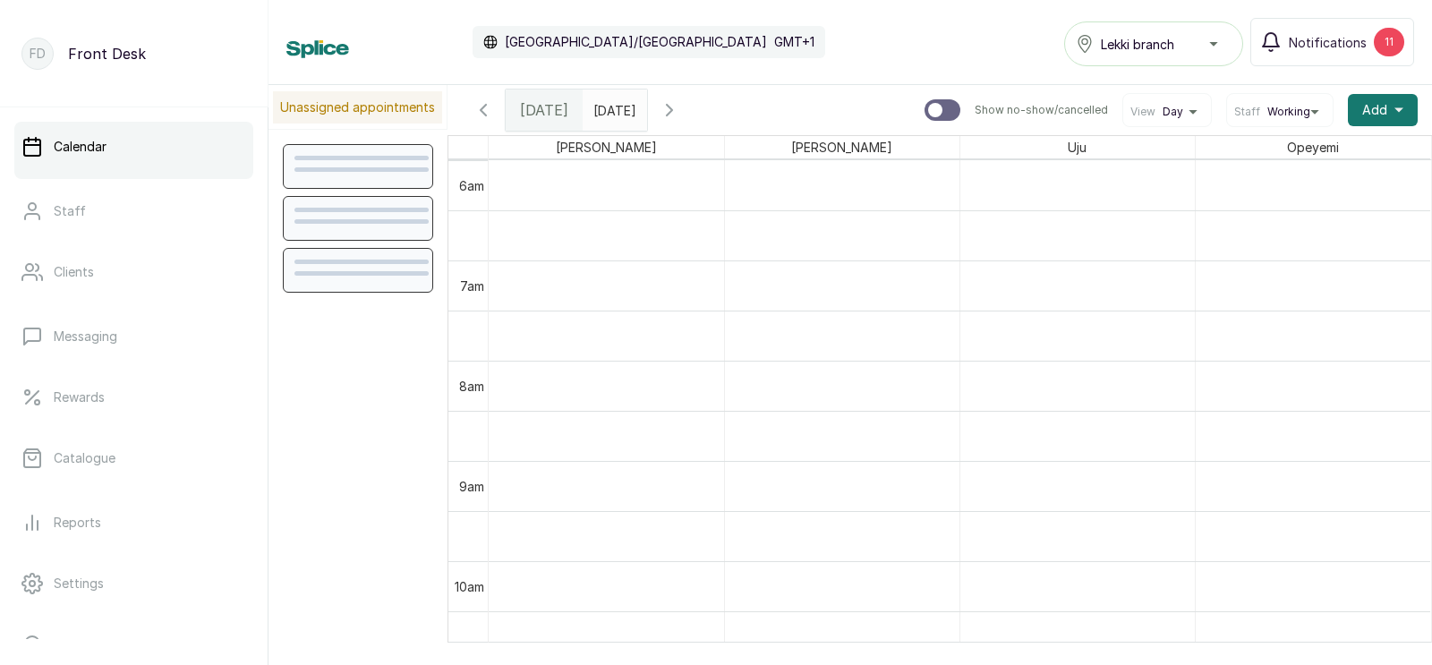
scroll to position [602, 0]
